Goal: Information Seeking & Learning: Understand process/instructions

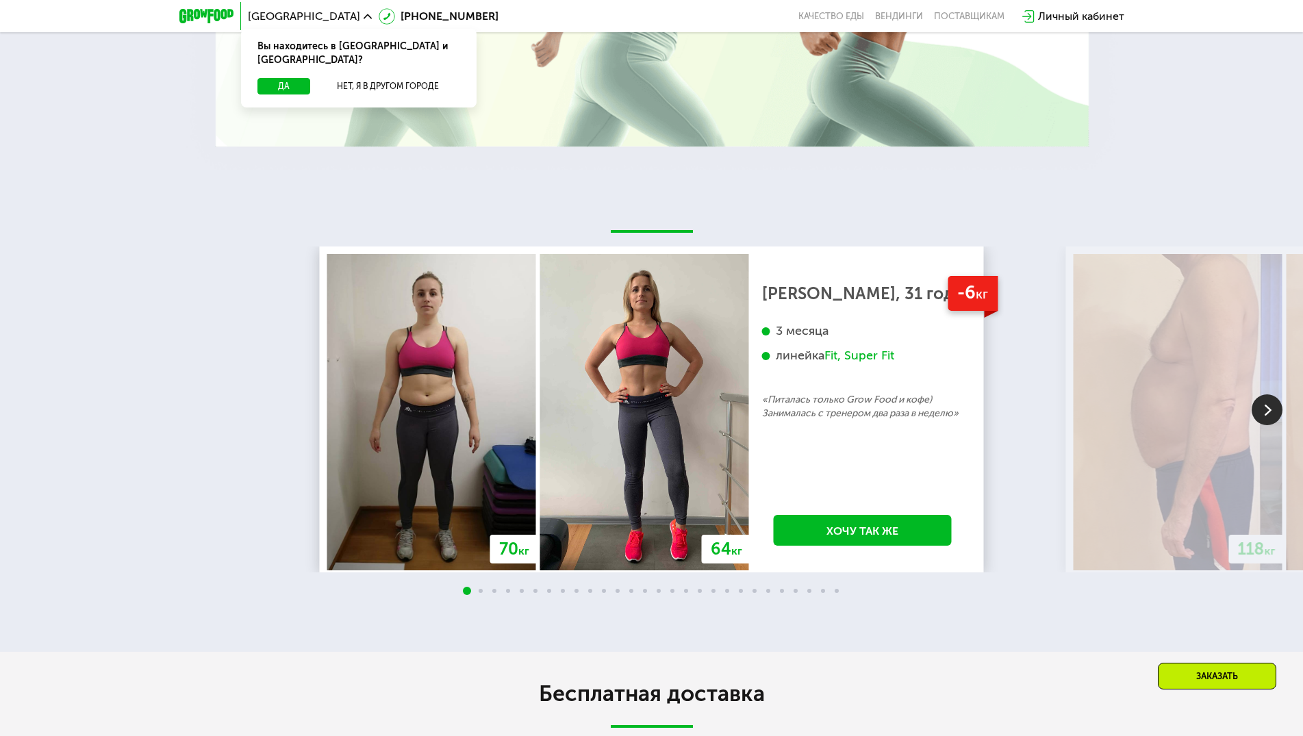
scroll to position [3491, 0]
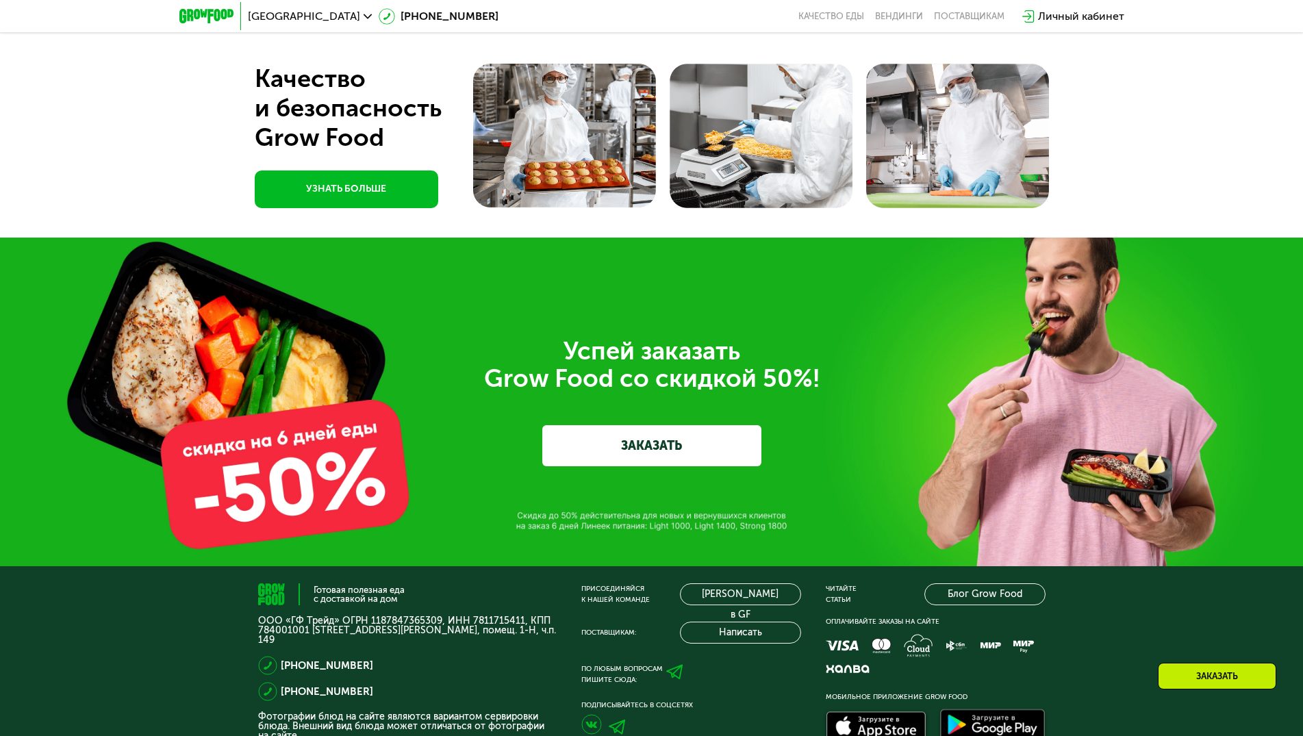
scroll to position [3348, 0]
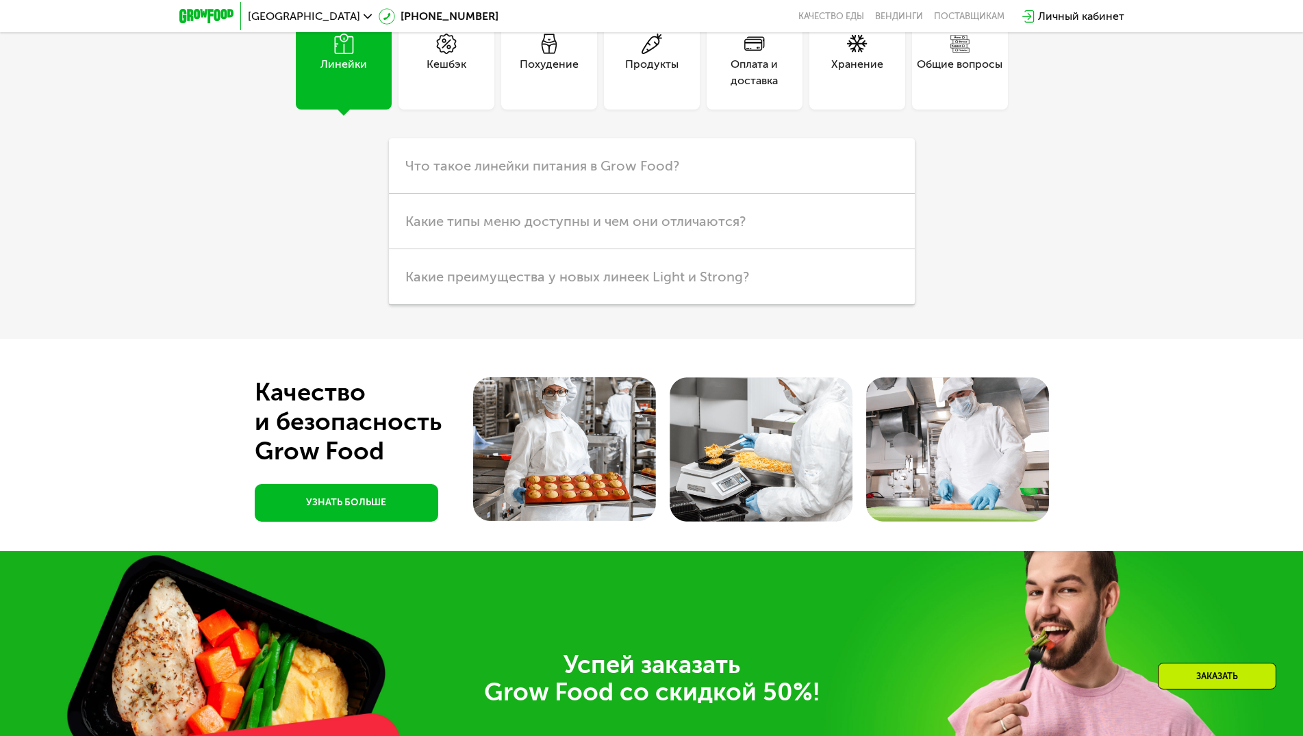
click at [1051, 357] on div at bounding box center [651, 445] width 1303 height 212
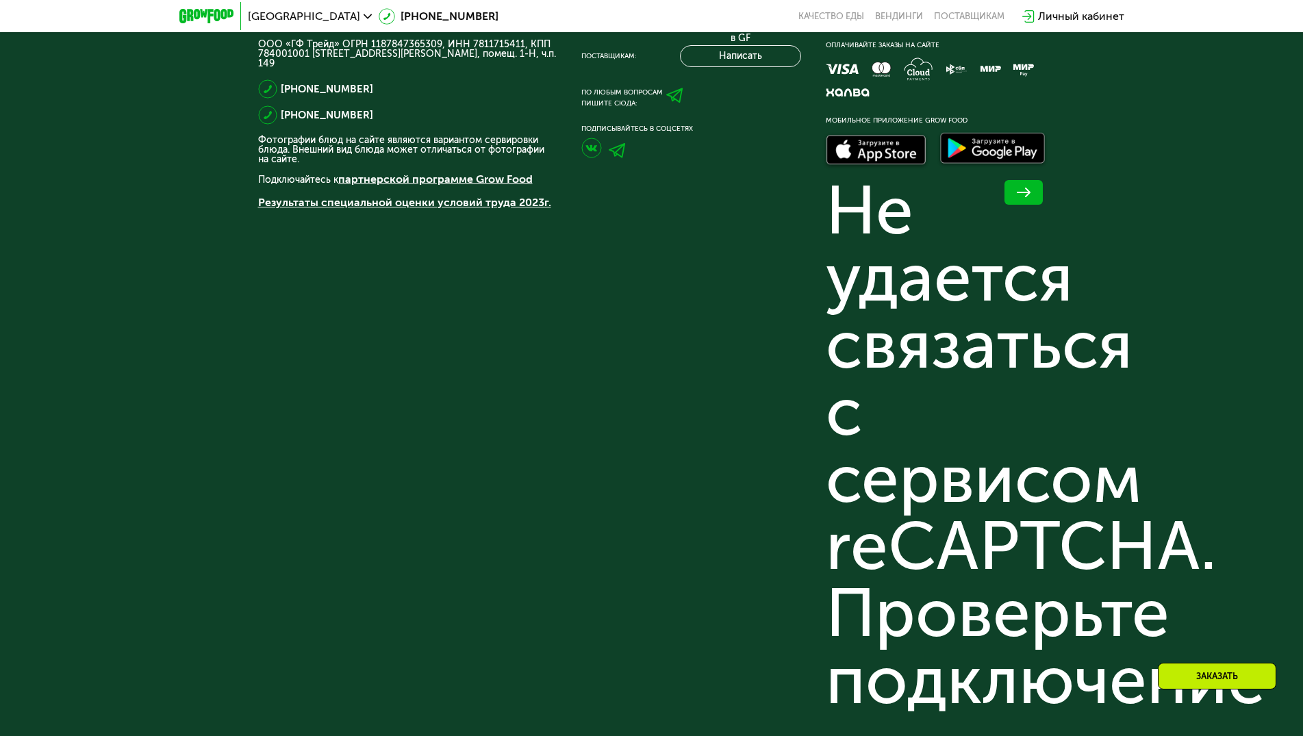
scroll to position [4699, 0]
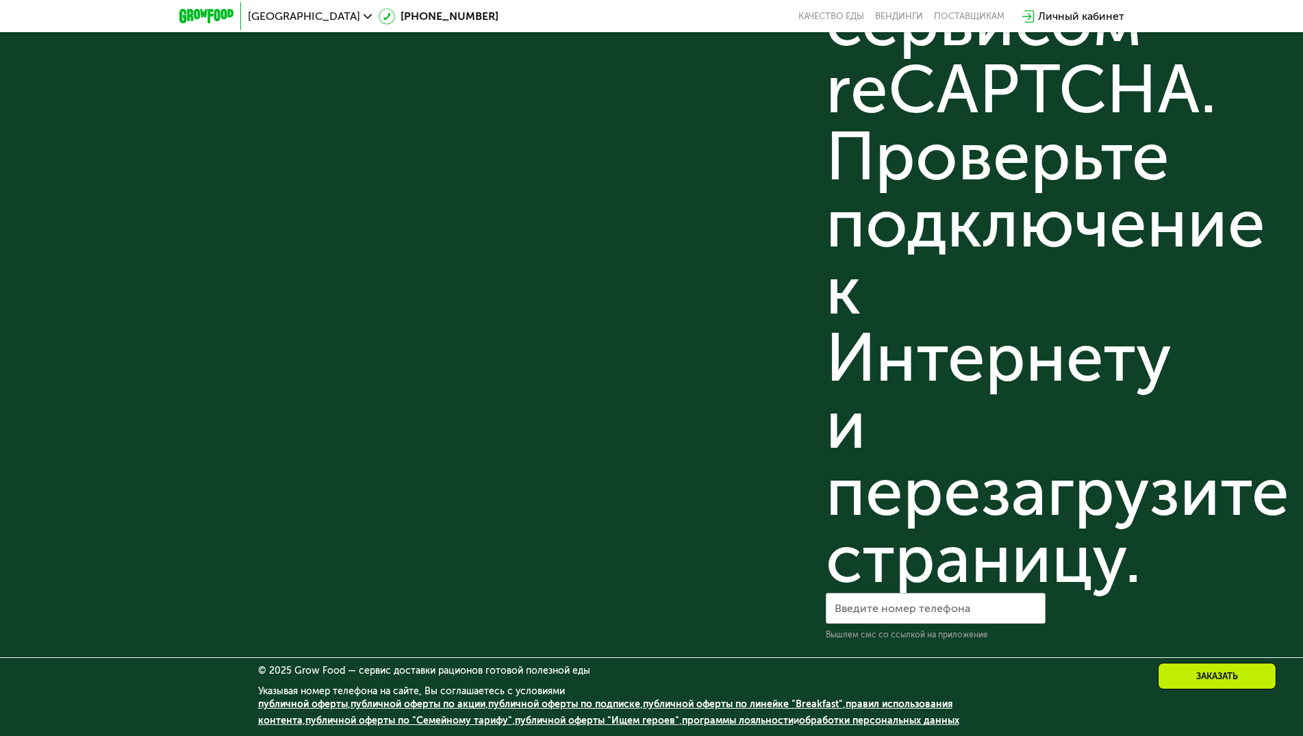
click at [315, 701] on link "публичной оферты" at bounding box center [303, 704] width 90 height 12
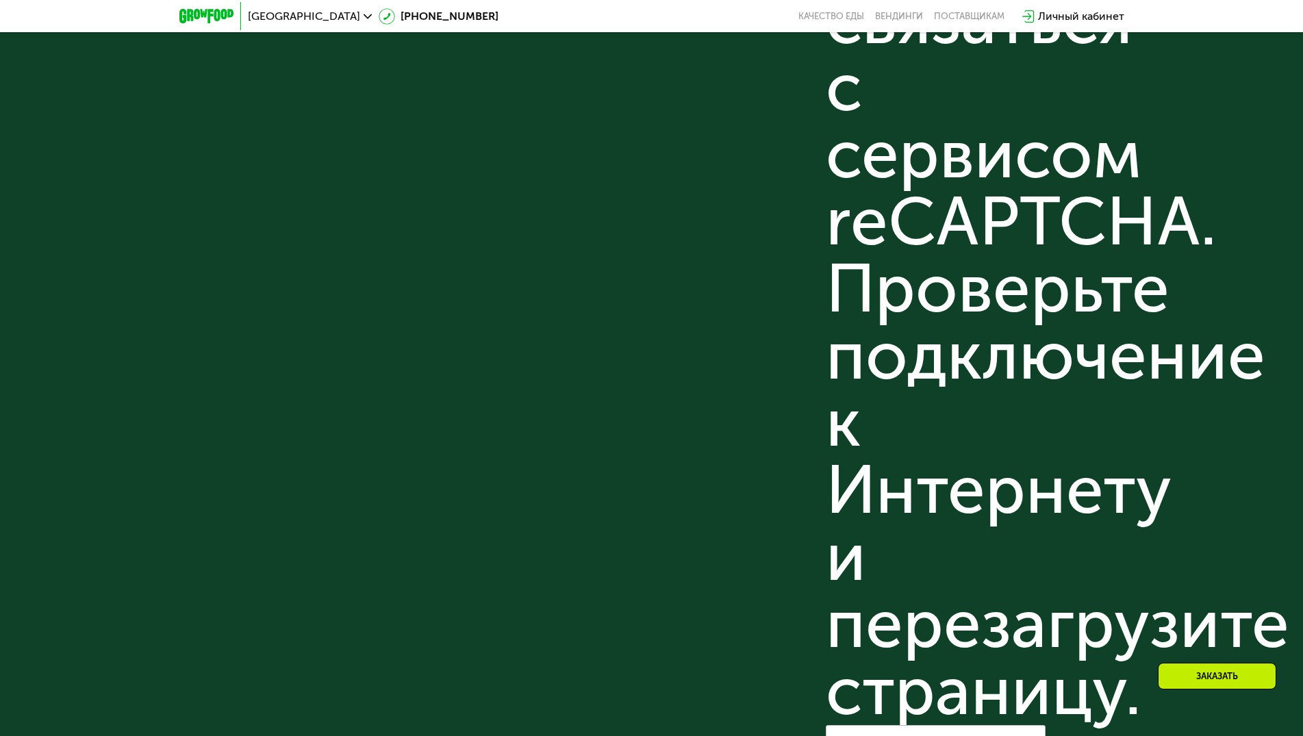
scroll to position [4220, 0]
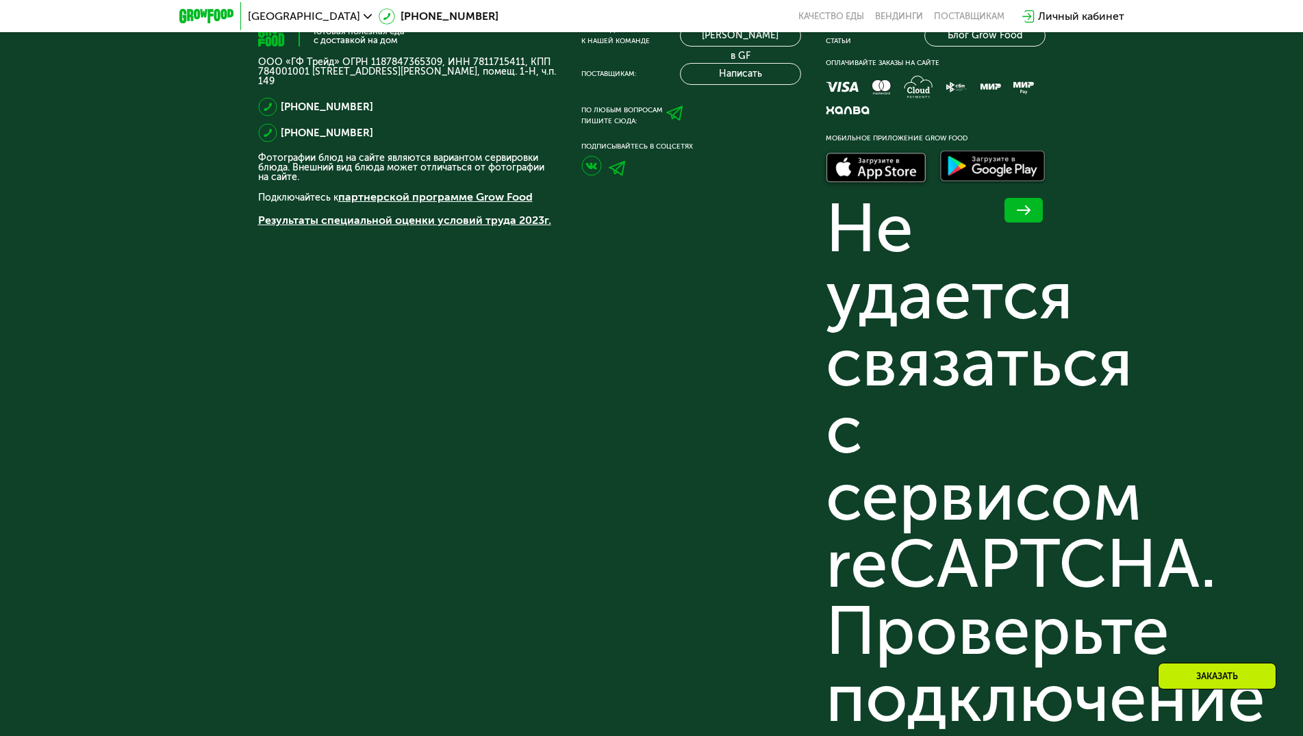
click at [218, 268] on div "Готовая полезная еда с доставкой на дом ООО «ГФ Трейд» ОГРН 1187847365309, ИНН …" at bounding box center [651, 609] width 1303 height 1203
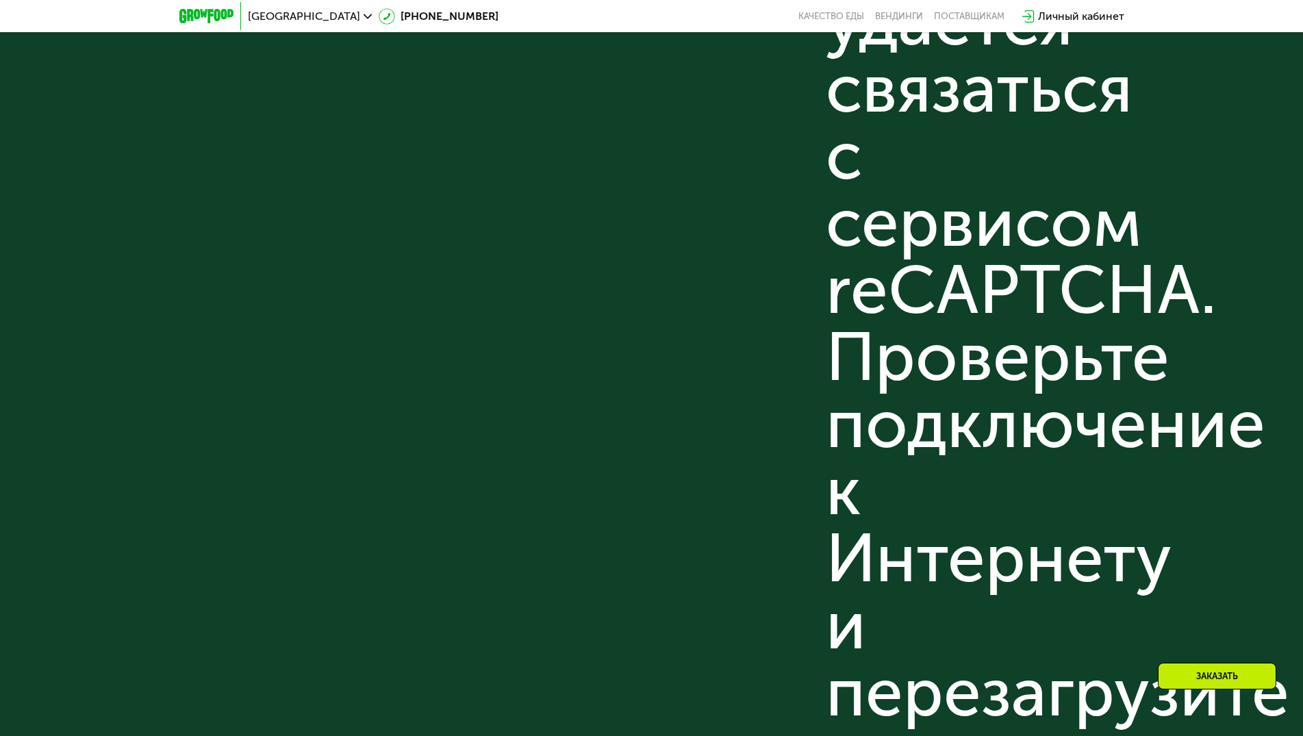
scroll to position [4699, 0]
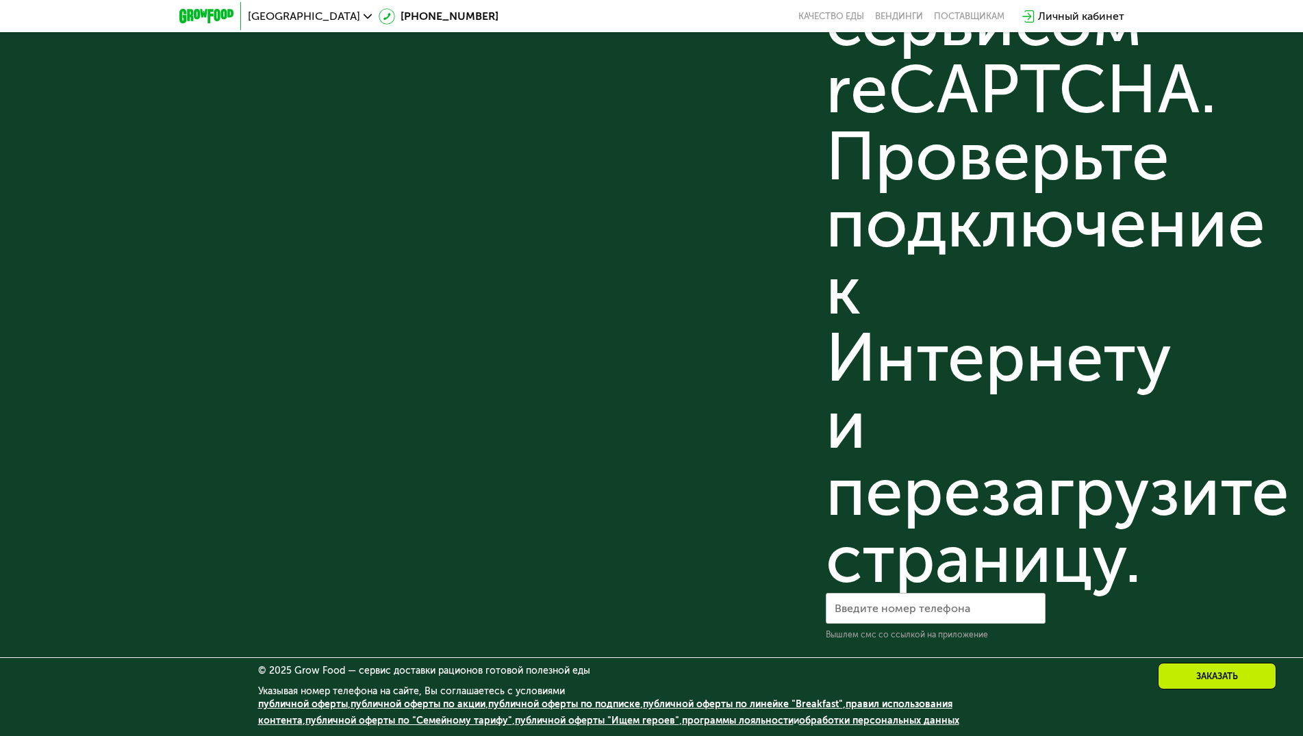
click at [568, 704] on link "публичной оферты по подписке" at bounding box center [564, 704] width 152 height 12
click at [350, 267] on div "Готовая полезная еда с доставкой на дом ООО «ГФ Трейд» ОГРН 1187847365309, ИНН …" at bounding box center [407, 95] width 298 height 1090
click at [634, 411] on div "Присоединяйся к нашей команде [PERSON_NAME] в GF Поставщикам: Написать По любым…" at bounding box center [691, 95] width 220 height 1090
click at [444, 475] on div "Готовая полезная еда с доставкой на дом ООО «ГФ Трейд» ОГРН 1187847365309, ИНН …" at bounding box center [407, 95] width 298 height 1090
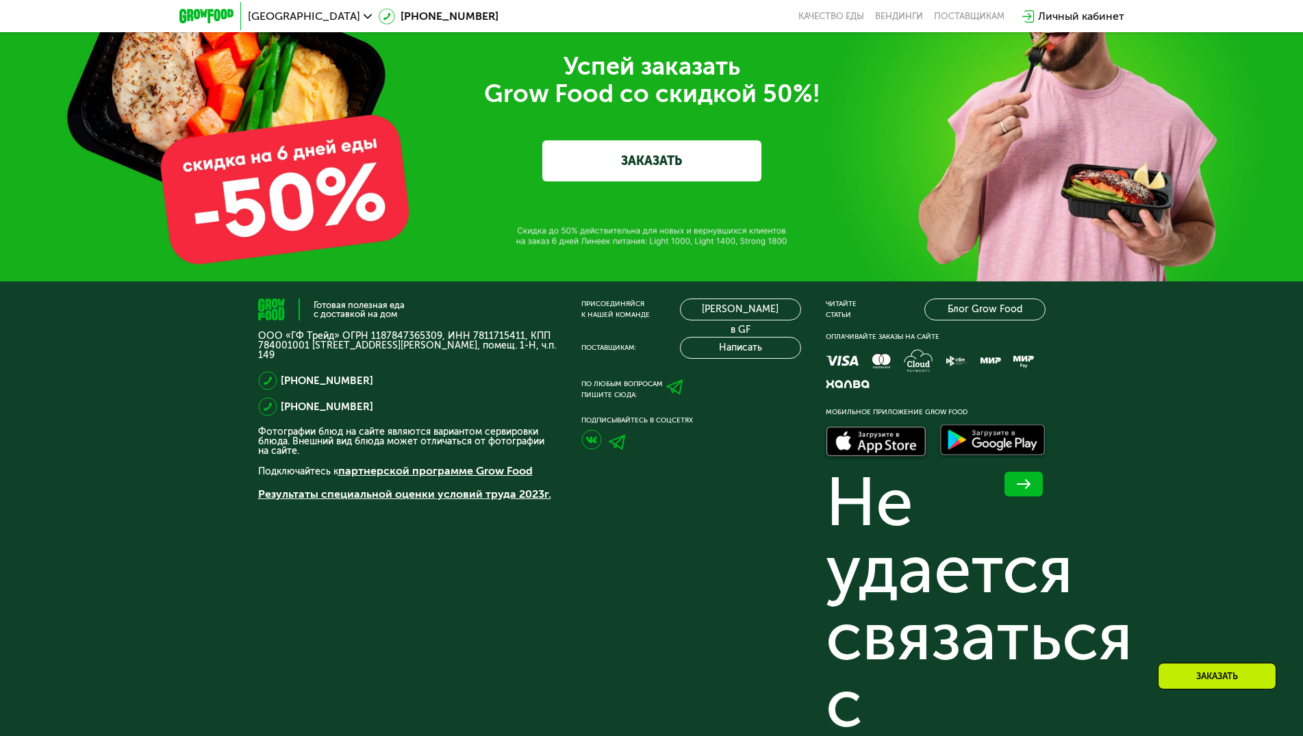
scroll to position [3672, 0]
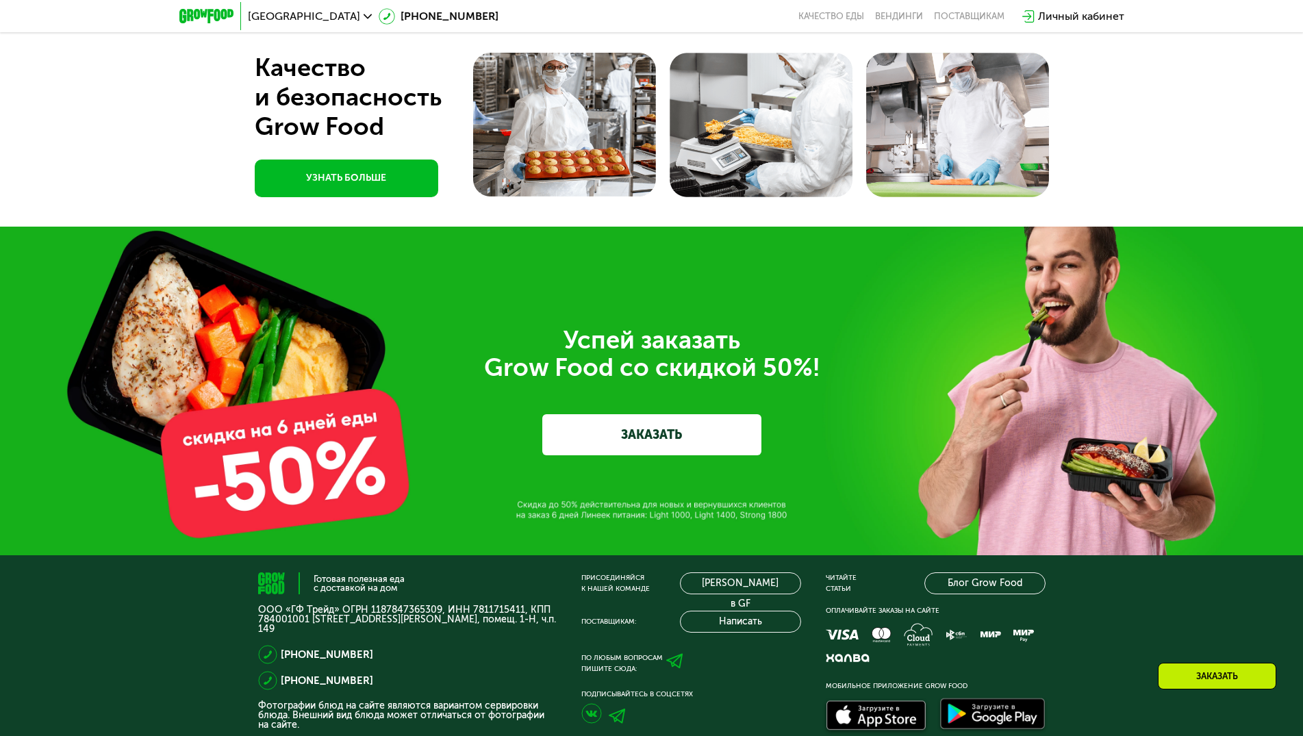
click at [626, 502] on div "Успей заказать  Grow Food со скидкой 50%! ЗАКАЗАТЬ" at bounding box center [651, 391] width 1303 height 329
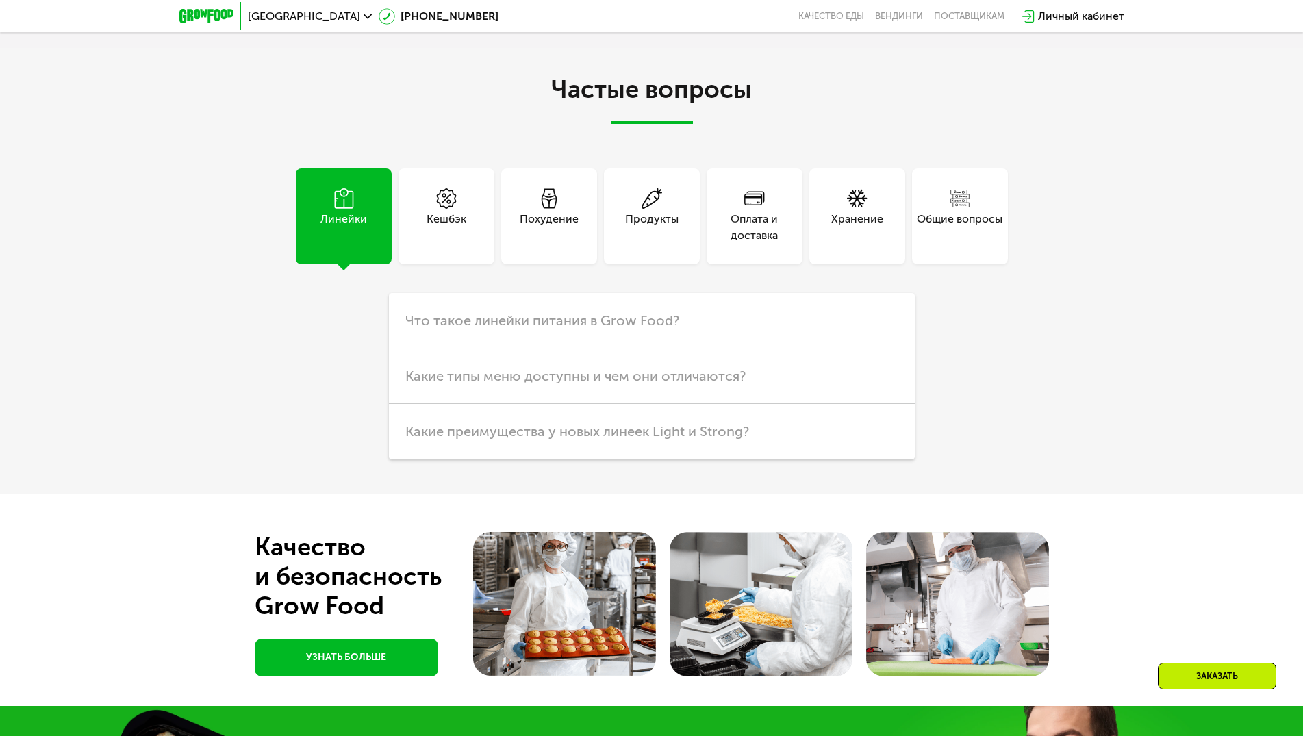
click at [225, 159] on div "Частые вопросы Линейки Кешбэк Похудение Продукты Оплата и доставка Хранение Общ…" at bounding box center [651, 271] width 1303 height 446
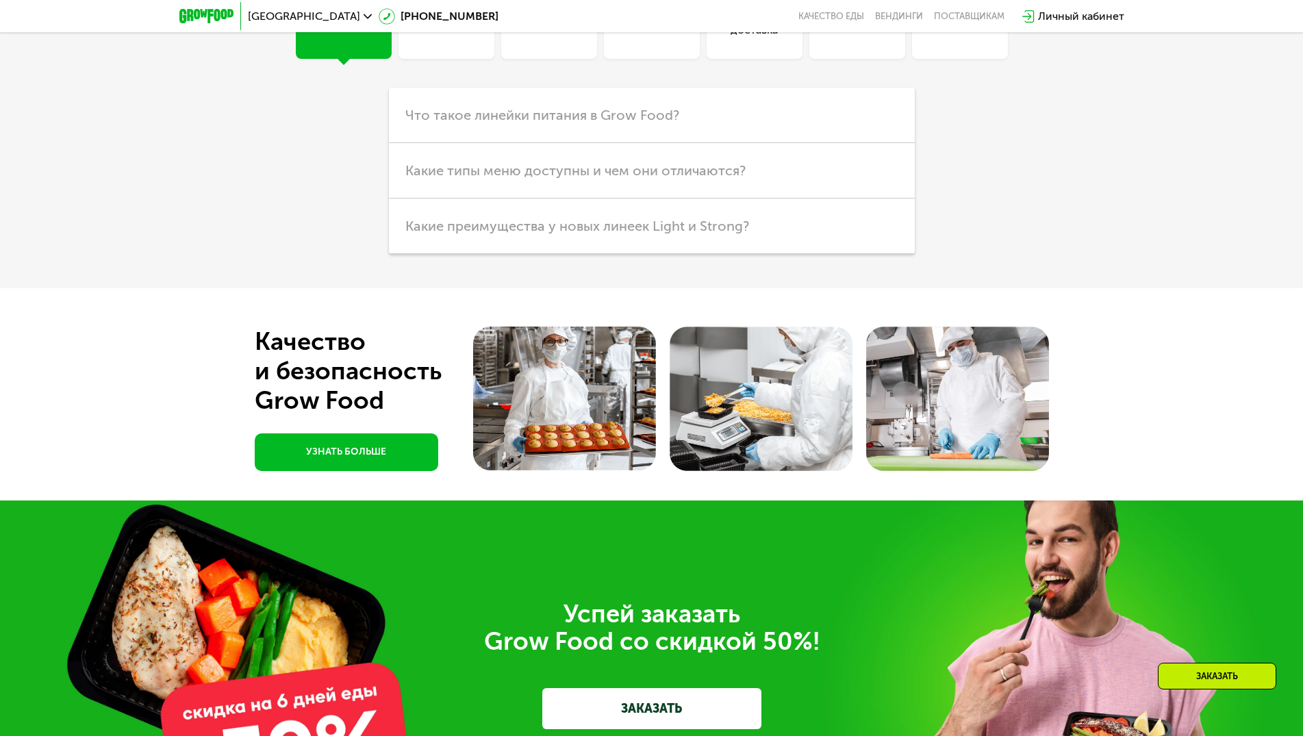
scroll to position [4699, 0]
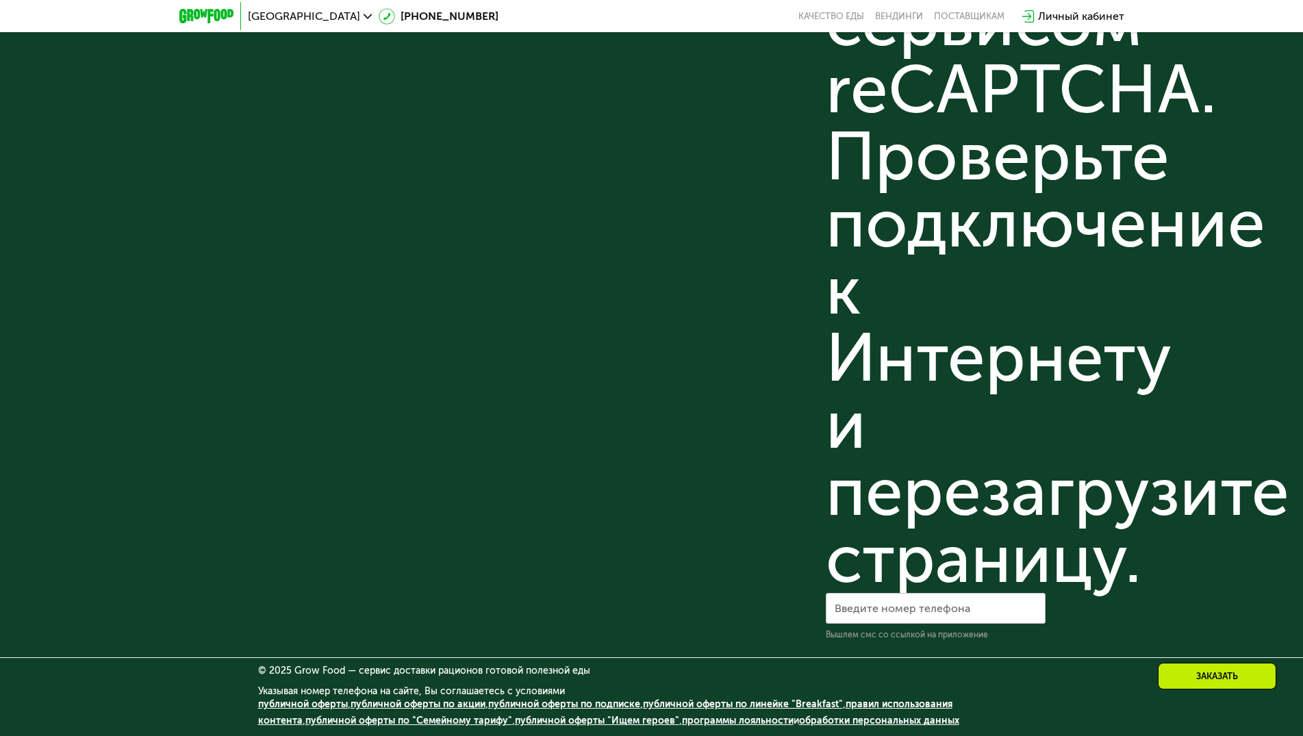
click at [935, 705] on link "правил использования контента" at bounding box center [605, 712] width 694 height 28
